Goal: Navigation & Orientation: Understand site structure

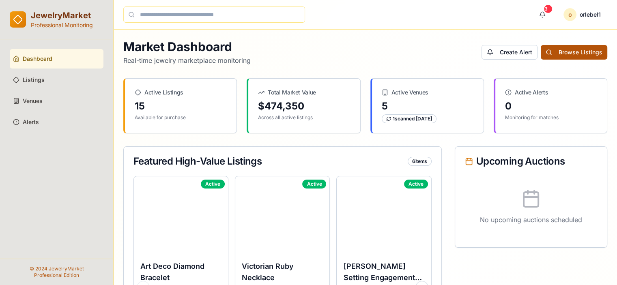
click at [571, 47] on button "Browse Listings" at bounding box center [574, 52] width 67 height 15
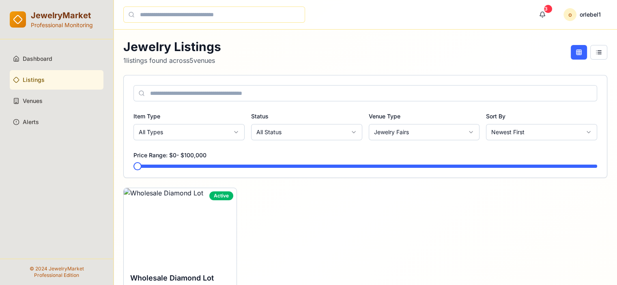
click at [332, 63] on div "Jewelry Listings 1 listings found across 5 venues" at bounding box center [365, 52] width 484 height 26
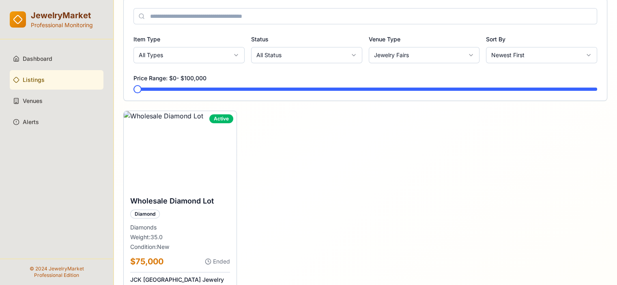
scroll to position [40, 0]
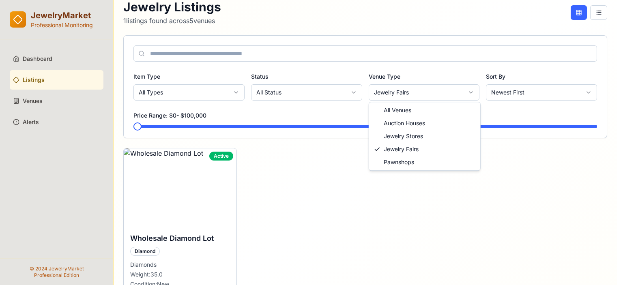
click at [411, 92] on html "JewelryMarket Professional Monitoring Dashboard Listings Venues Alerts © 2024 J…" at bounding box center [311, 171] width 623 height 422
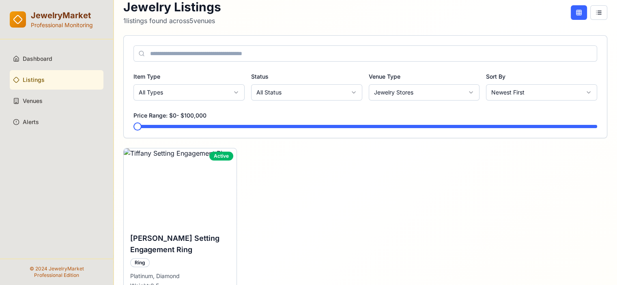
click at [357, 183] on div "Active Tiffany Setting Engagement Ring Ring Platinum, Diamond Weight: 2.5 Condi…" at bounding box center [365, 262] width 484 height 229
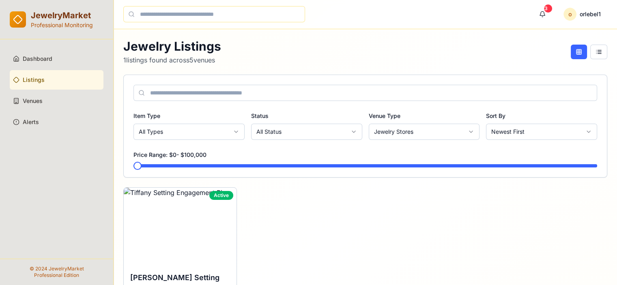
scroll to position [0, 0]
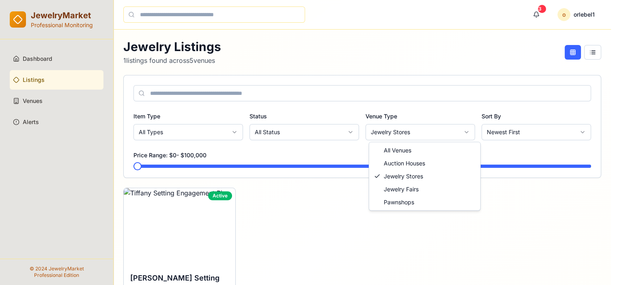
click at [409, 133] on html "JewelryMarket Professional Monitoring Dashboard Listings Venues Alerts © 2024 J…" at bounding box center [308, 213] width 617 height 426
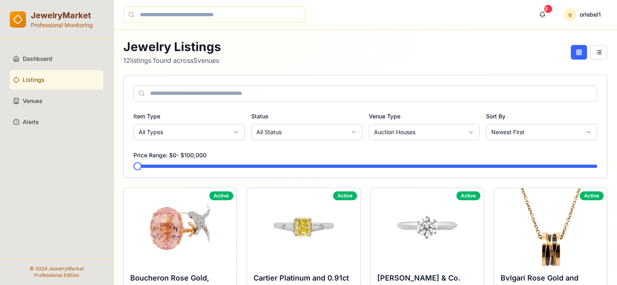
click at [47, 62] on span "Dashboard" at bounding box center [38, 59] width 30 height 8
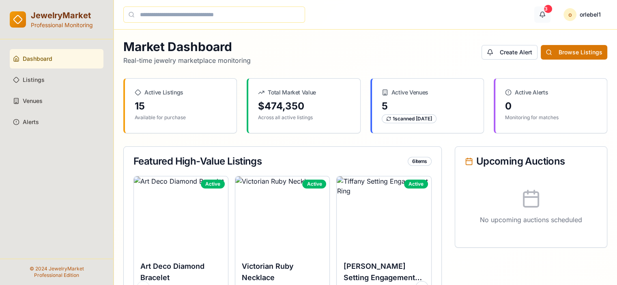
click at [540, 13] on button "3" at bounding box center [542, 14] width 16 height 16
click at [543, 11] on button "3" at bounding box center [542, 14] width 16 height 16
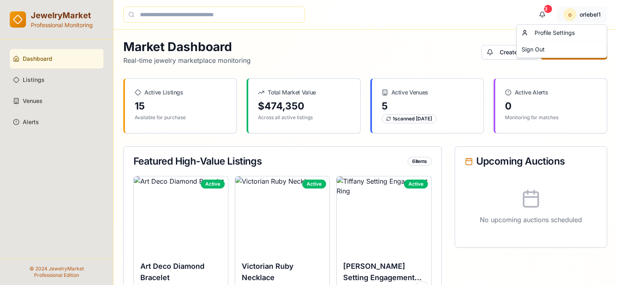
click at [569, 31] on div "Profile Settings" at bounding box center [562, 32] width 87 height 13
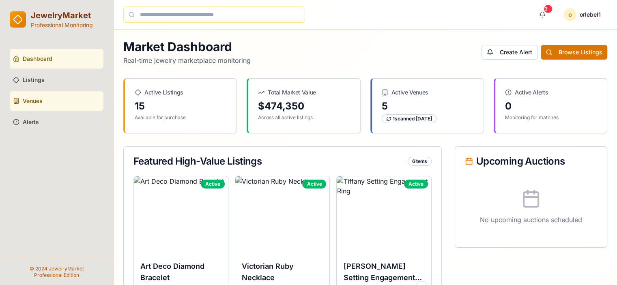
click at [41, 108] on link "Venues" at bounding box center [57, 100] width 94 height 19
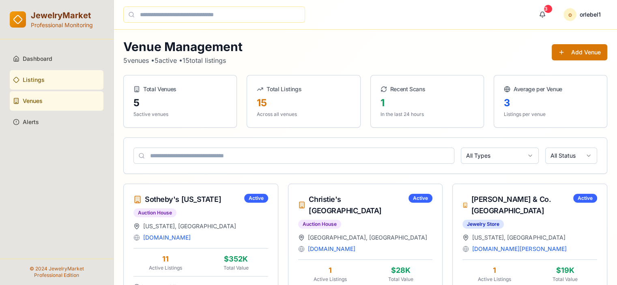
click at [52, 84] on link "Listings" at bounding box center [57, 79] width 94 height 19
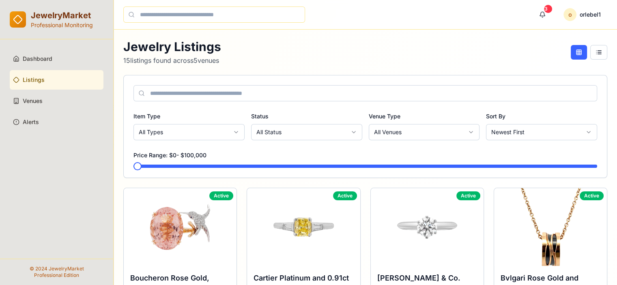
click at [36, 78] on span "Listings" at bounding box center [34, 80] width 22 height 8
click at [41, 51] on link "Dashboard" at bounding box center [57, 58] width 94 height 19
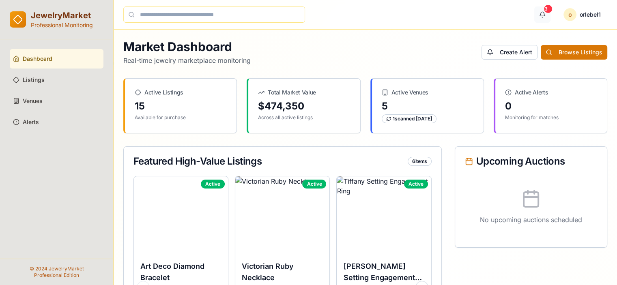
click at [544, 15] on button "3" at bounding box center [542, 14] width 16 height 16
drag, startPoint x: 545, startPoint y: 15, endPoint x: 541, endPoint y: 14, distance: 4.1
click at [541, 14] on button "3" at bounding box center [542, 14] width 16 height 16
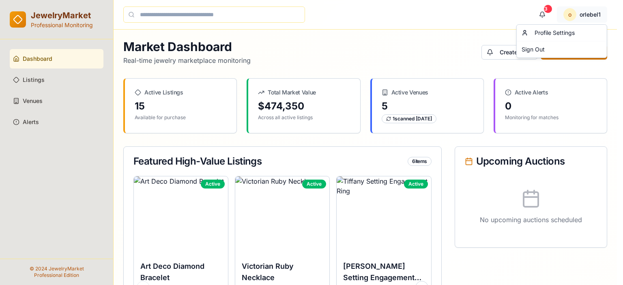
click at [551, 30] on div "Profile Settings" at bounding box center [562, 32] width 87 height 13
click at [566, 35] on div "Profile Settings" at bounding box center [562, 32] width 87 height 13
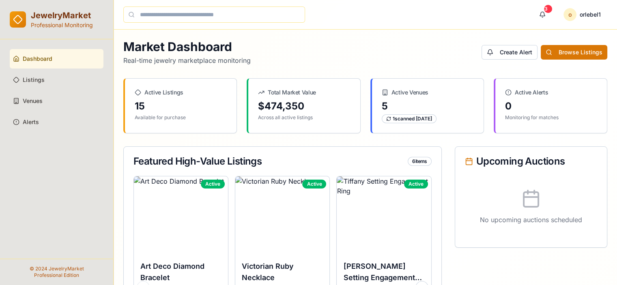
click at [37, 58] on span "Dashboard" at bounding box center [38, 59] width 30 height 8
click at [543, 13] on button "3" at bounding box center [542, 14] width 16 height 16
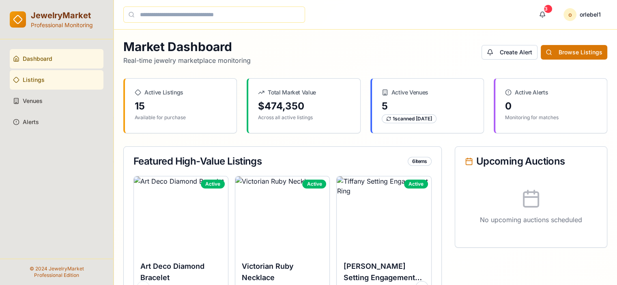
click at [50, 81] on link "Listings" at bounding box center [57, 79] width 94 height 19
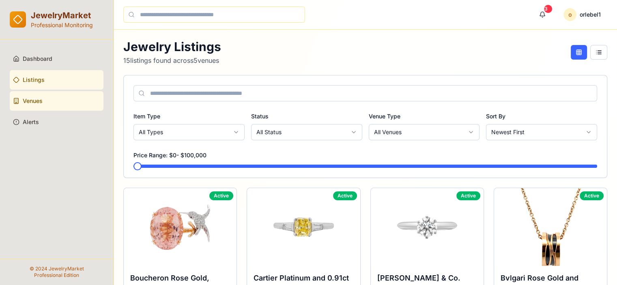
click at [36, 101] on span "Venues" at bounding box center [33, 101] width 20 height 8
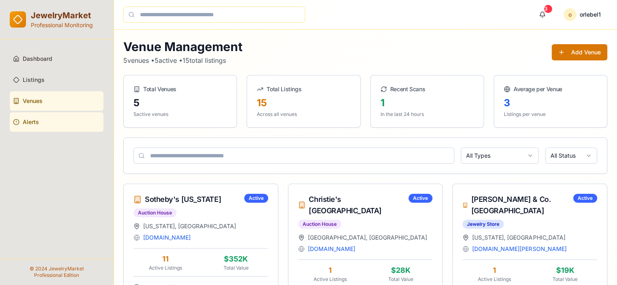
click at [26, 122] on span "Alerts" at bounding box center [31, 122] width 16 height 8
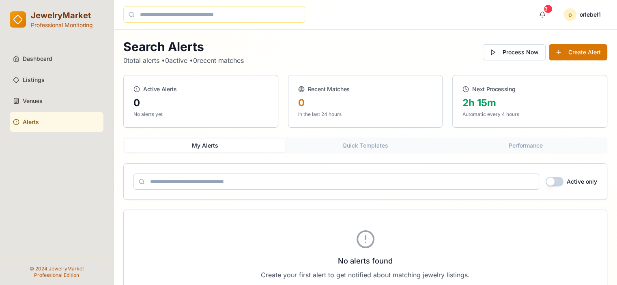
click at [336, 52] on div "Search Alerts 0 total alerts • 0 active • 0 recent matches Process Now Create A…" at bounding box center [365, 52] width 484 height 26
click at [36, 63] on link "Dashboard" at bounding box center [57, 58] width 94 height 19
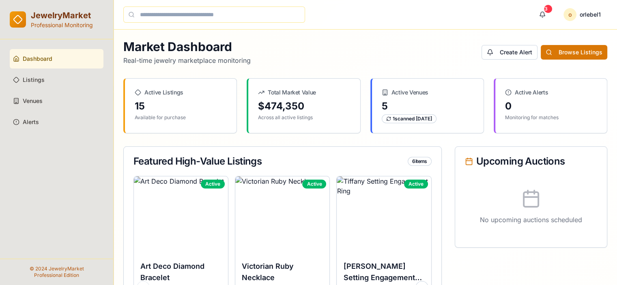
click at [404, 53] on div "Market Dashboard Real-time jewelry marketplace monitoring Create Alert Browse L…" at bounding box center [365, 52] width 484 height 26
click at [236, 13] on input at bounding box center [214, 14] width 182 height 16
type input "*******"
click at [135, 17] on input "*******" at bounding box center [214, 14] width 182 height 16
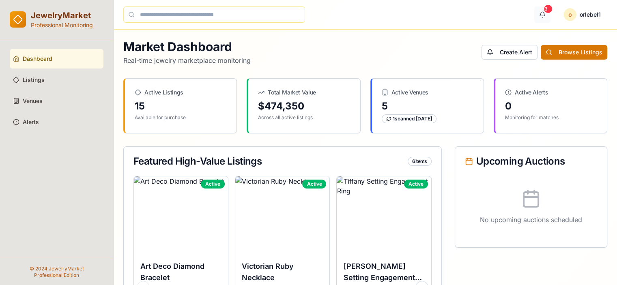
click at [541, 12] on button "3" at bounding box center [542, 14] width 16 height 16
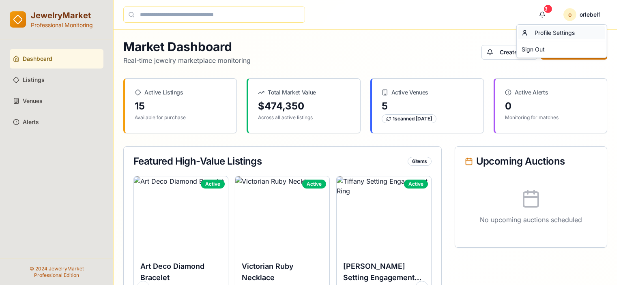
click at [552, 33] on div "Profile Settings" at bounding box center [562, 32] width 87 height 13
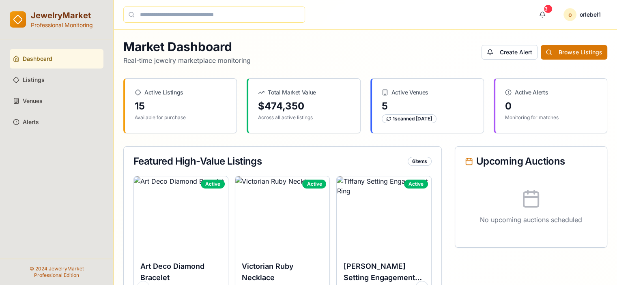
click at [497, 14] on div "3 o orlebel1" at bounding box center [365, 14] width 484 height 16
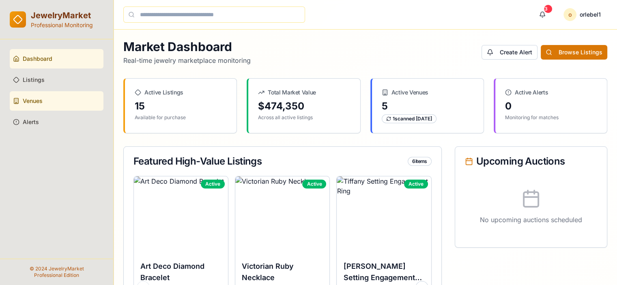
click at [34, 97] on span "Venues" at bounding box center [33, 101] width 20 height 8
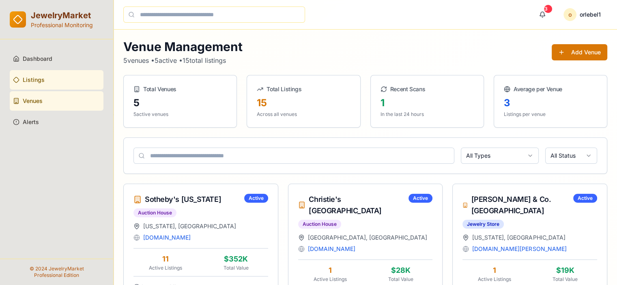
click at [37, 78] on span "Listings" at bounding box center [34, 80] width 22 height 8
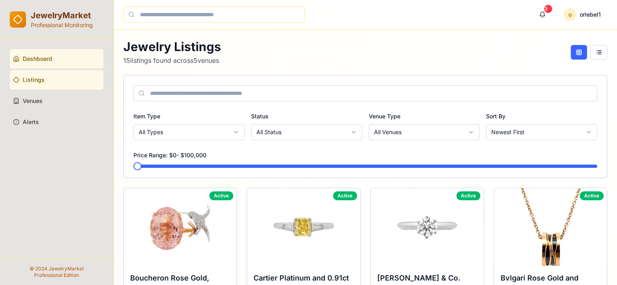
click at [47, 59] on span "Dashboard" at bounding box center [38, 59] width 30 height 8
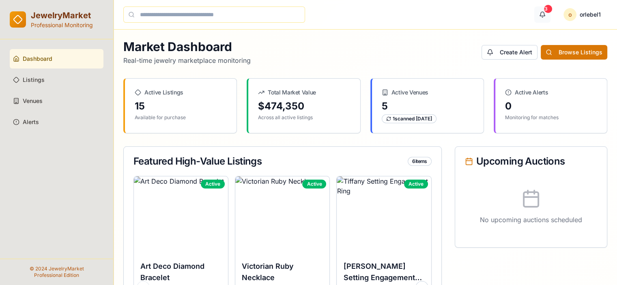
click at [542, 10] on button "3" at bounding box center [542, 14] width 16 height 16
